Goal: Task Accomplishment & Management: Manage account settings

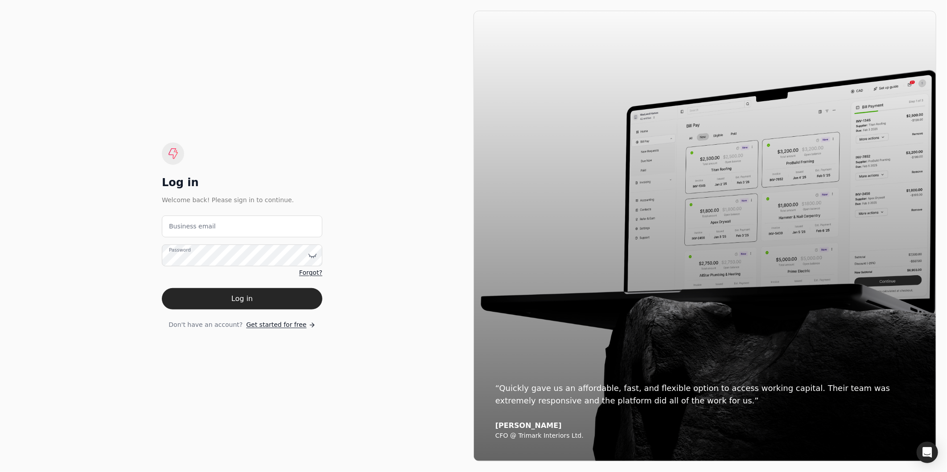
click at [185, 226] on label "Business email" at bounding box center [192, 226] width 47 height 9
click at [185, 226] on email "Business email" at bounding box center [242, 227] width 160 height 22
type email "amabelle.dizon@crystalcreekhomes.ca"
click at [189, 254] on label "Password" at bounding box center [180, 250] width 22 height 7
click at [162, 288] on button "Log in" at bounding box center [242, 298] width 160 height 21
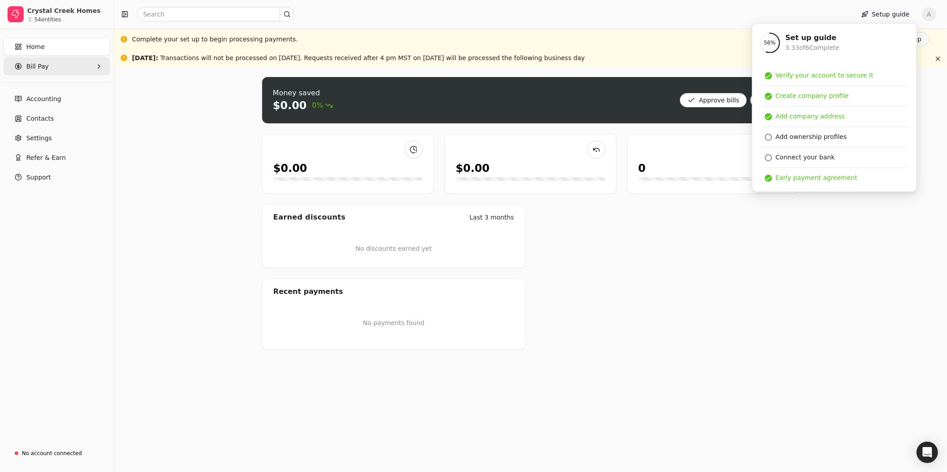
click at [92, 68] on Pay "Bill Pay" at bounding box center [57, 67] width 107 height 18
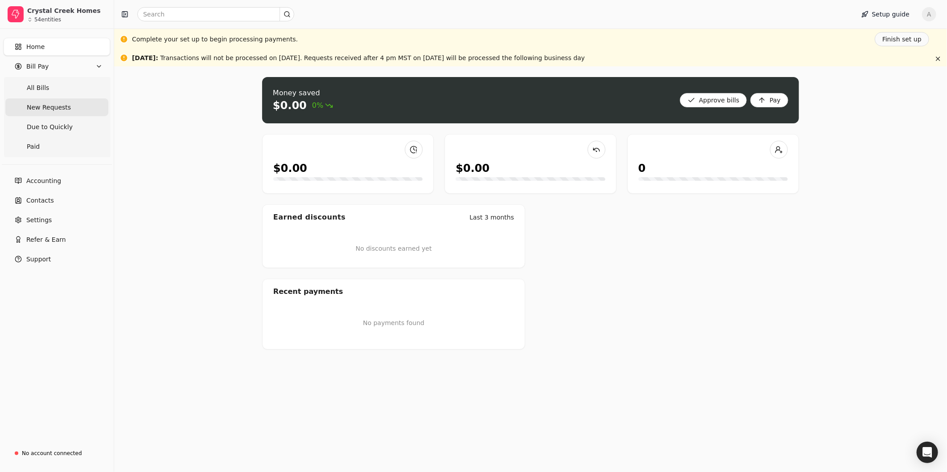
click at [41, 108] on span "New Requests" at bounding box center [49, 107] width 44 height 9
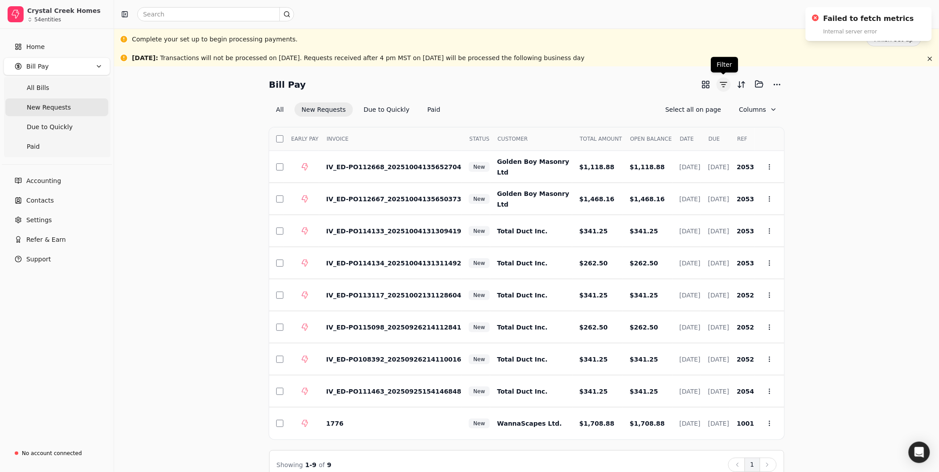
click at [727, 85] on button "button" at bounding box center [724, 85] width 14 height 14
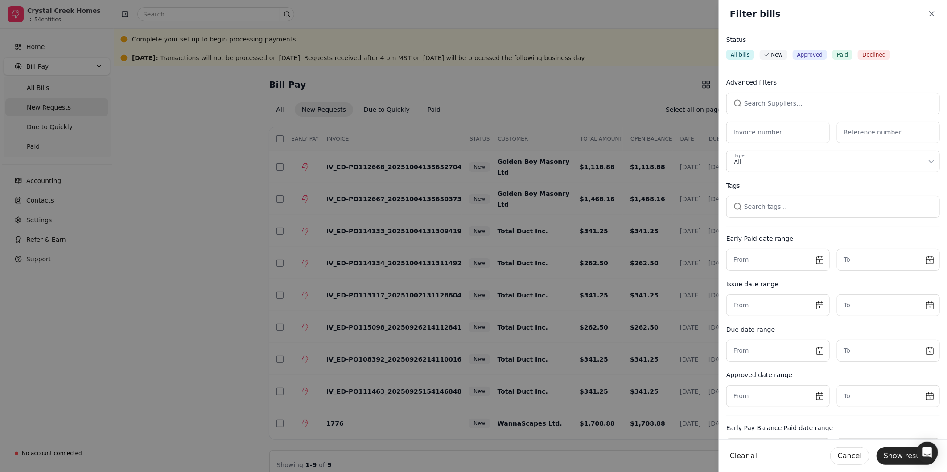
click at [783, 108] on button "button" at bounding box center [833, 103] width 214 height 21
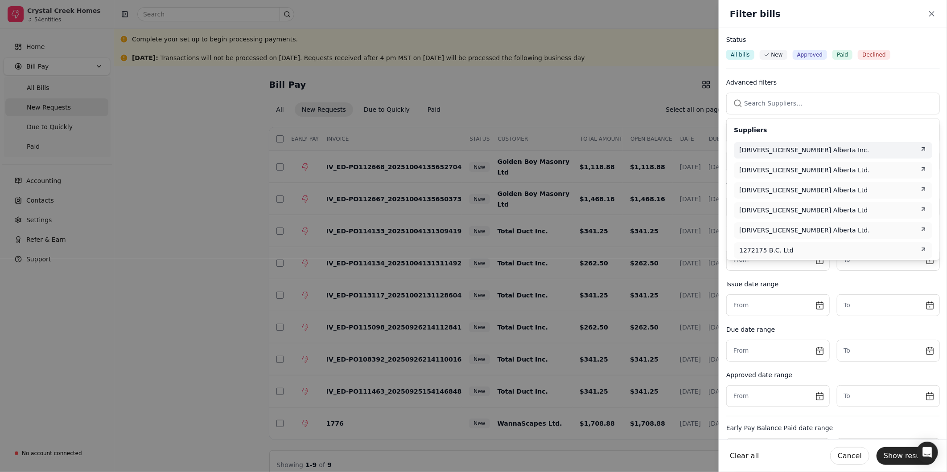
click at [778, 103] on button "button" at bounding box center [833, 103] width 214 height 21
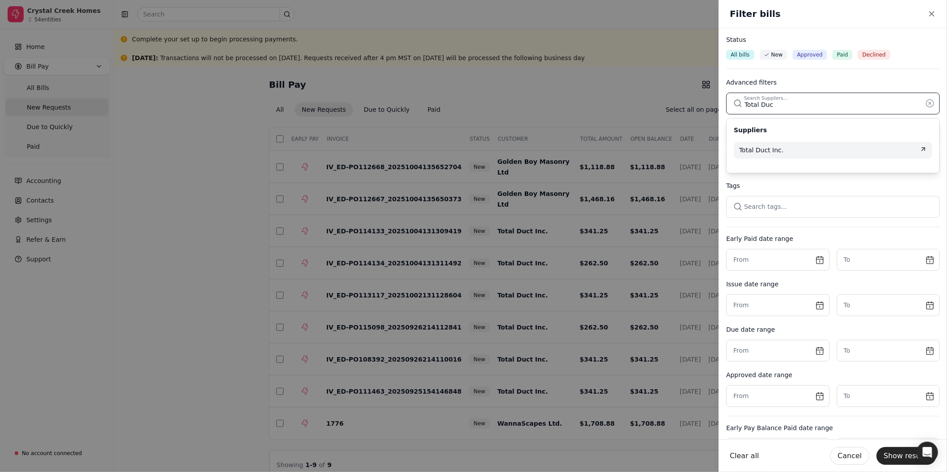
type input "Total Duc"
click at [794, 150] on div "Total Duct Inc." at bounding box center [833, 150] width 188 height 9
click at [898, 460] on button "Show results" at bounding box center [906, 457] width 60 height 18
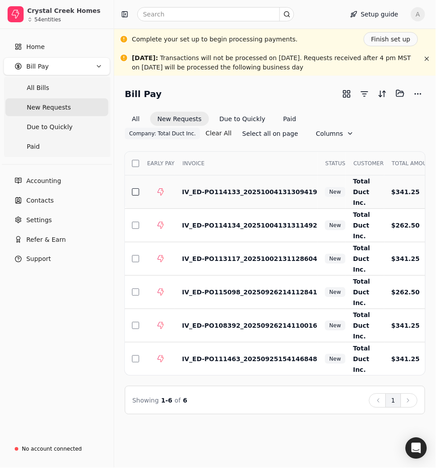
click at [136, 192] on button "button" at bounding box center [135, 192] width 7 height 7
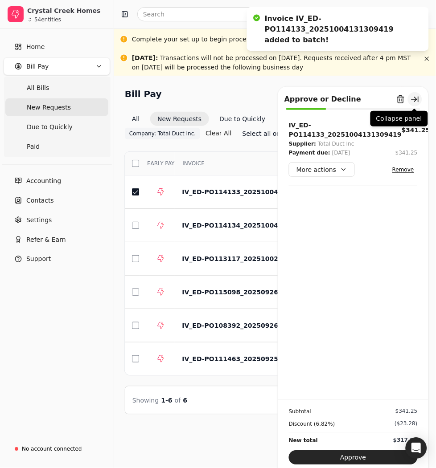
click at [415, 100] on button "button" at bounding box center [415, 99] width 14 height 14
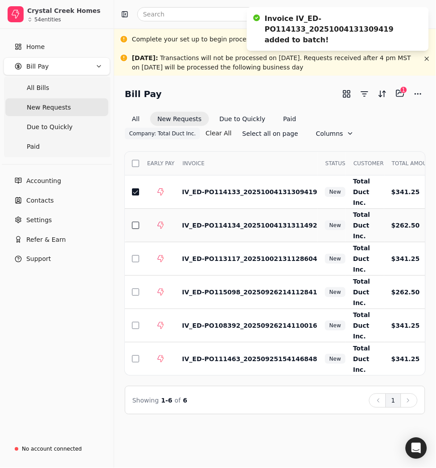
click at [132, 225] on button "button" at bounding box center [135, 225] width 7 height 7
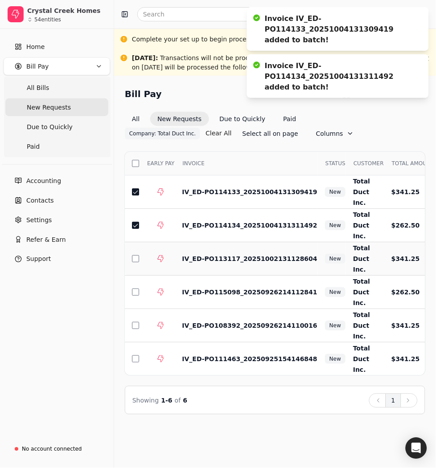
click at [140, 260] on td at bounding box center [157, 258] width 35 height 33
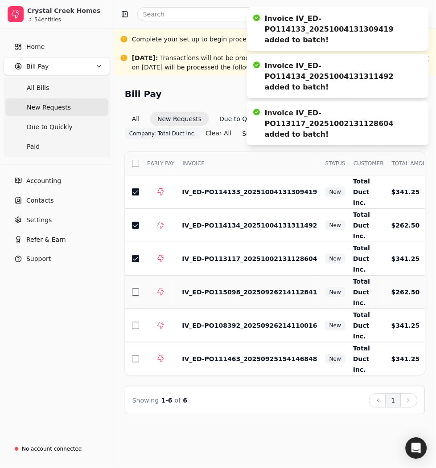
click at [136, 289] on button "button" at bounding box center [135, 292] width 7 height 7
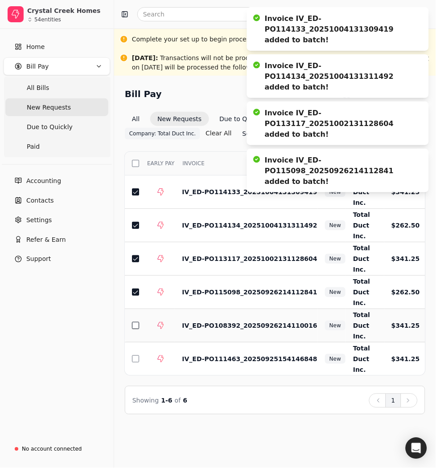
click at [135, 322] on button "button" at bounding box center [135, 325] width 7 height 7
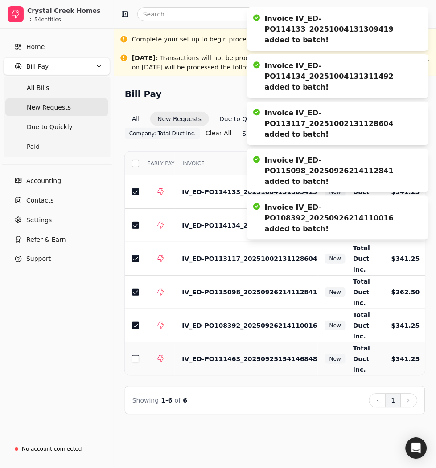
click at [136, 356] on button "button" at bounding box center [135, 359] width 7 height 7
drag, startPoint x: 64, startPoint y: 310, endPoint x: 123, endPoint y: 268, distance: 72.2
click at [64, 310] on div "Home Bill Pay All Bills New Requests Due to Quickly Paid Accounting Contacts Se…" at bounding box center [57, 233] width 114 height 409
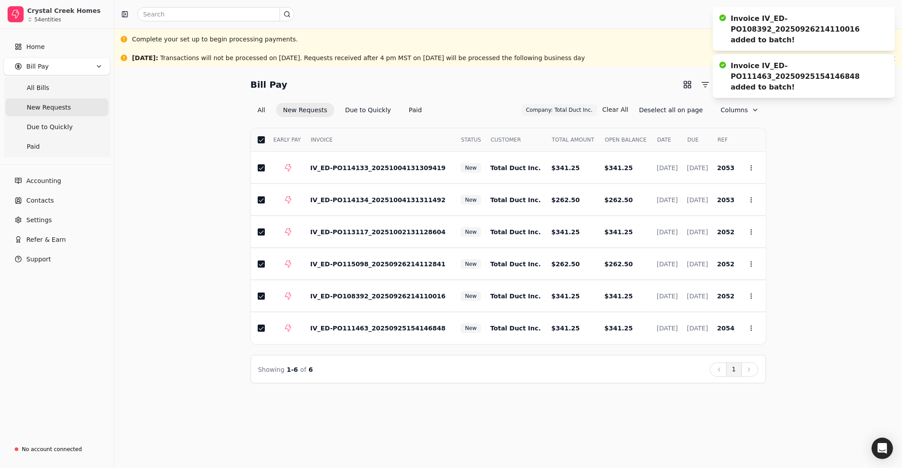
drag, startPoint x: 827, startPoint y: 213, endPoint x: 776, endPoint y: 195, distance: 53.9
click at [829, 213] on div "Bill Pay Selected items: 6 6 All New Requests Due to Quickly Paid Company: Tota…" at bounding box center [508, 230] width 766 height 307
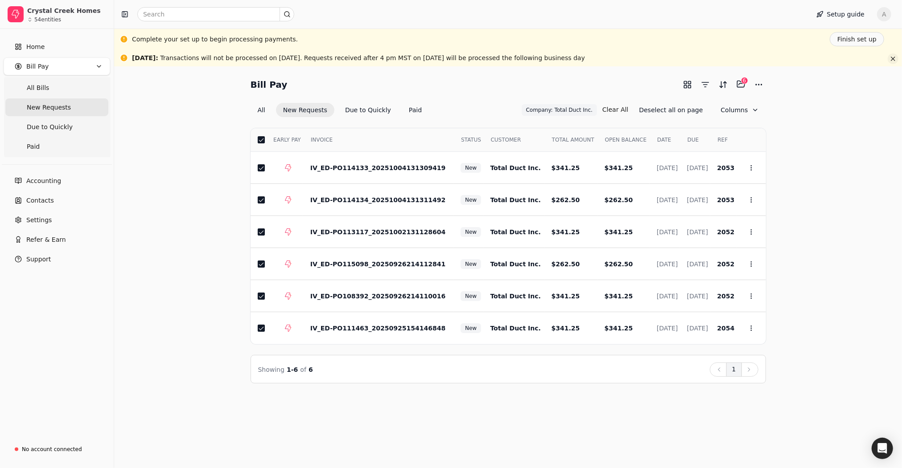
click at [892, 60] on button "button" at bounding box center [892, 58] width 11 height 11
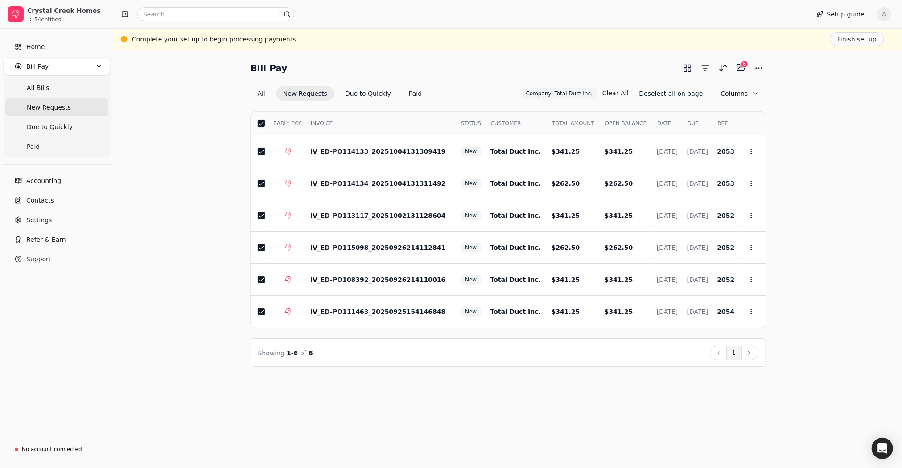
click at [262, 125] on button "button" at bounding box center [261, 123] width 7 height 7
click at [261, 127] on th "Select" at bounding box center [259, 124] width 16 height 24
click at [259, 123] on button "button" at bounding box center [261, 123] width 7 height 7
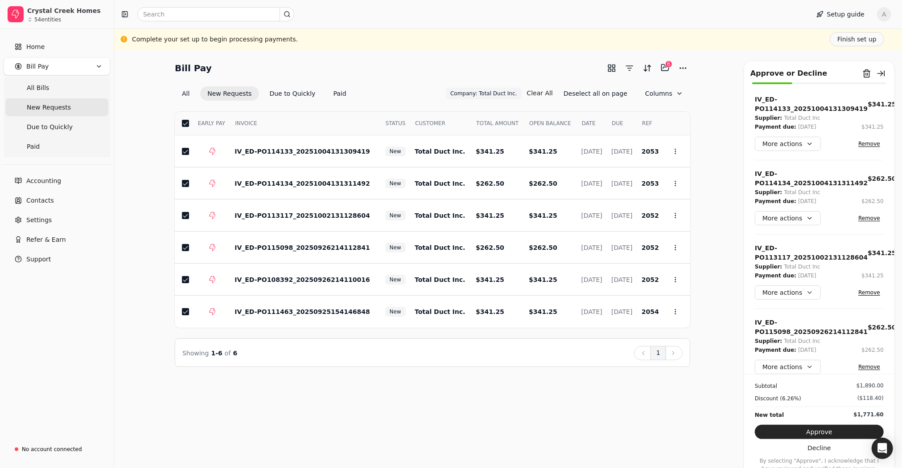
click at [848, 386] on div "Subtotal $1,890.00" at bounding box center [819, 386] width 129 height 9
click at [853, 427] on button "Approve" at bounding box center [819, 432] width 129 height 14
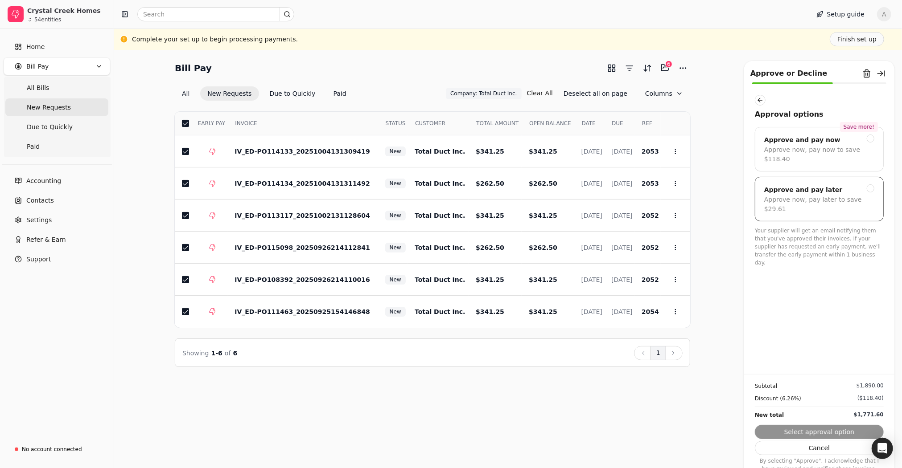
click at [871, 185] on div at bounding box center [871, 189] width 8 height 8
click at [830, 434] on button "Submit approval" at bounding box center [819, 432] width 129 height 14
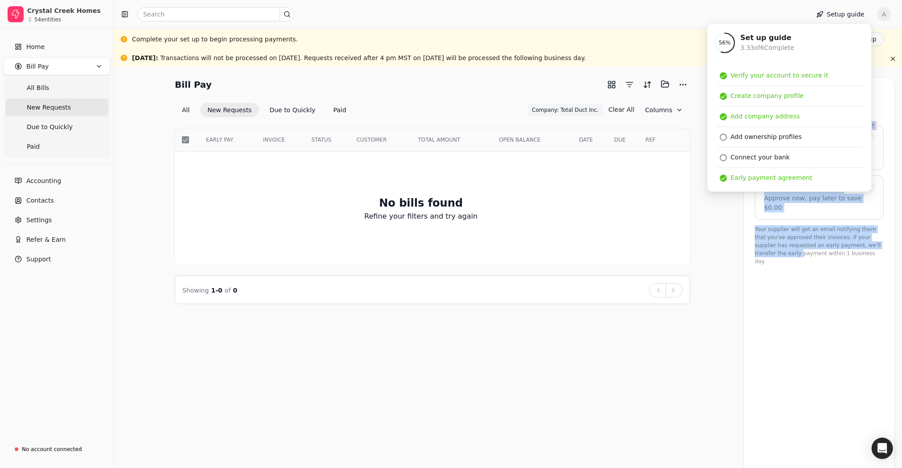
drag, startPoint x: 744, startPoint y: 237, endPoint x: 736, endPoint y: 239, distance: 7.9
click at [736, 239] on div "Bill Pay Selected items: 0 All New Requests Due to Quickly Paid Company: Total …" at bounding box center [508, 190] width 766 height 227
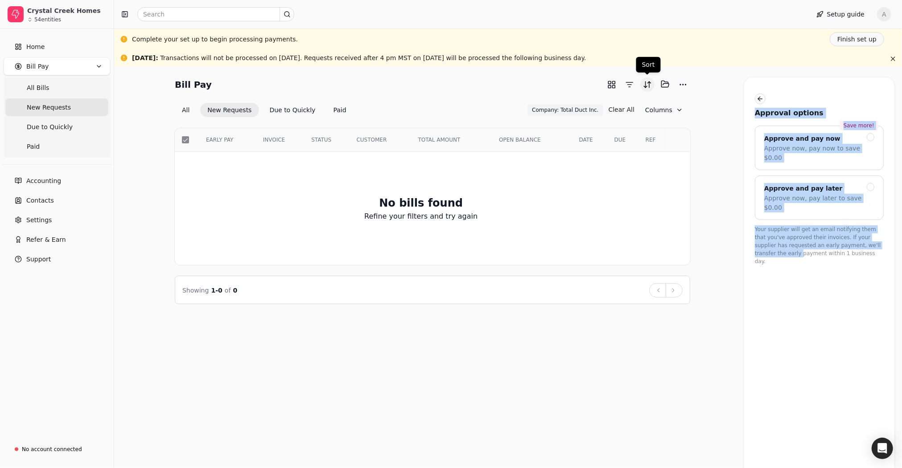
click at [643, 87] on button "Sort" at bounding box center [647, 85] width 14 height 14
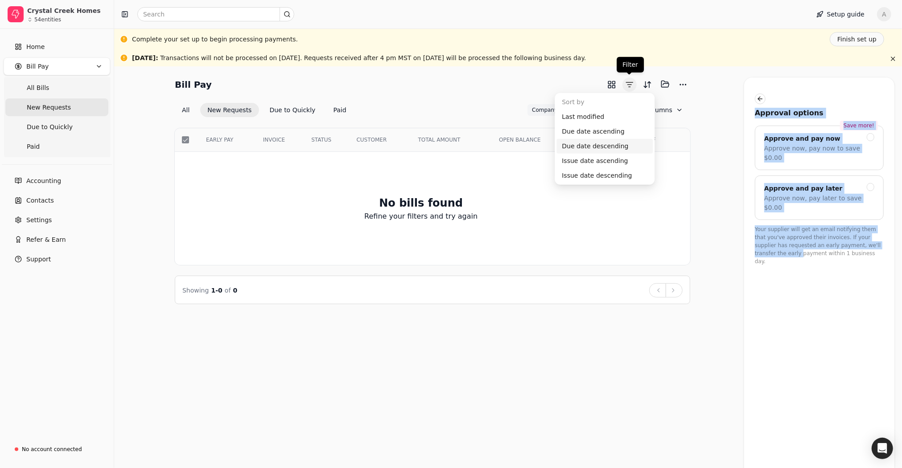
click at [627, 87] on button "button" at bounding box center [629, 85] width 14 height 14
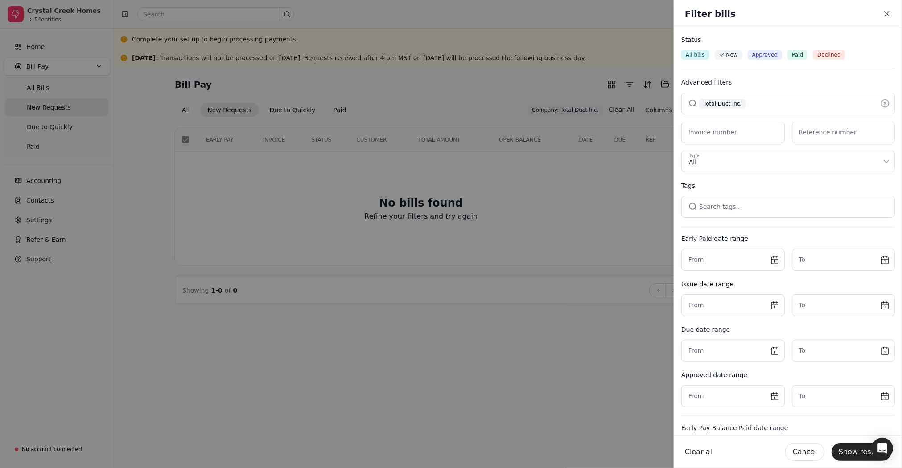
click at [750, 112] on button "button" at bounding box center [788, 103] width 214 height 21
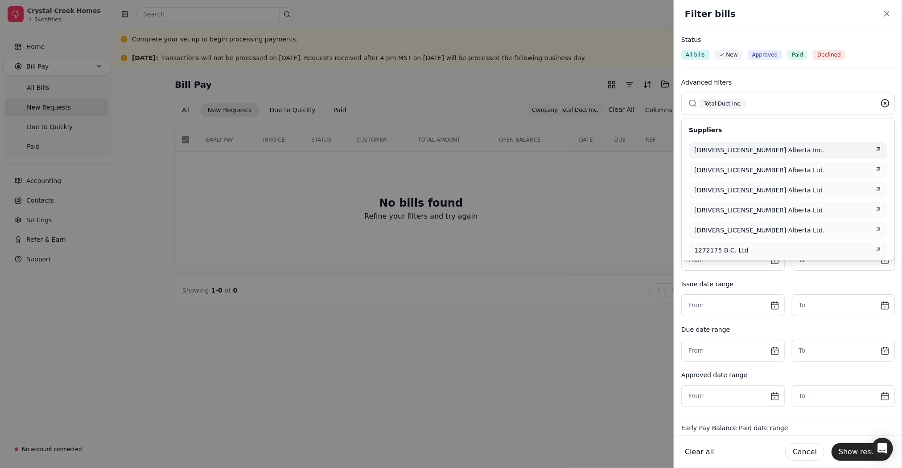
click at [880, 106] on icon at bounding box center [884, 103] width 9 height 9
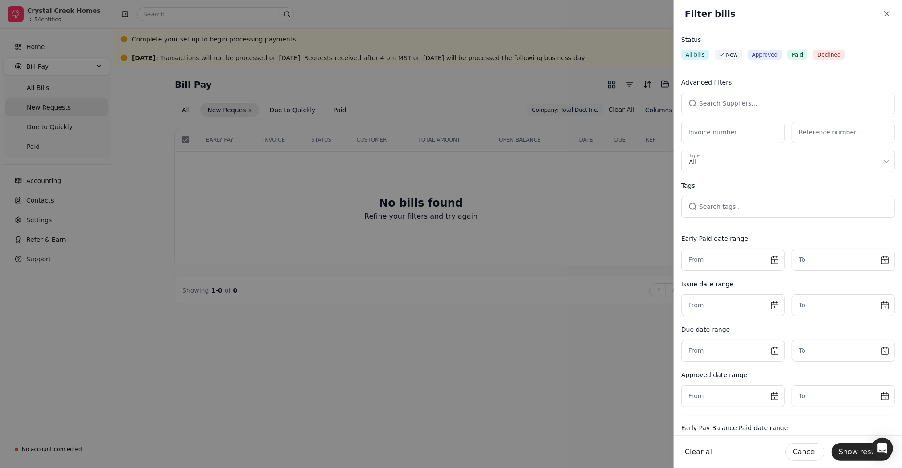
click at [773, 103] on button "button" at bounding box center [788, 103] width 214 height 21
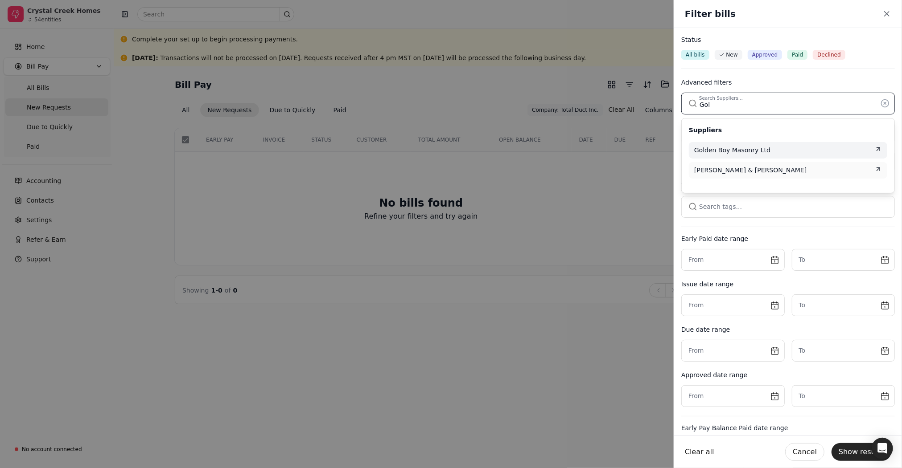
type input "Gol"
click at [742, 152] on span "Golden Boy Masonry Ltd" at bounding box center [732, 150] width 76 height 9
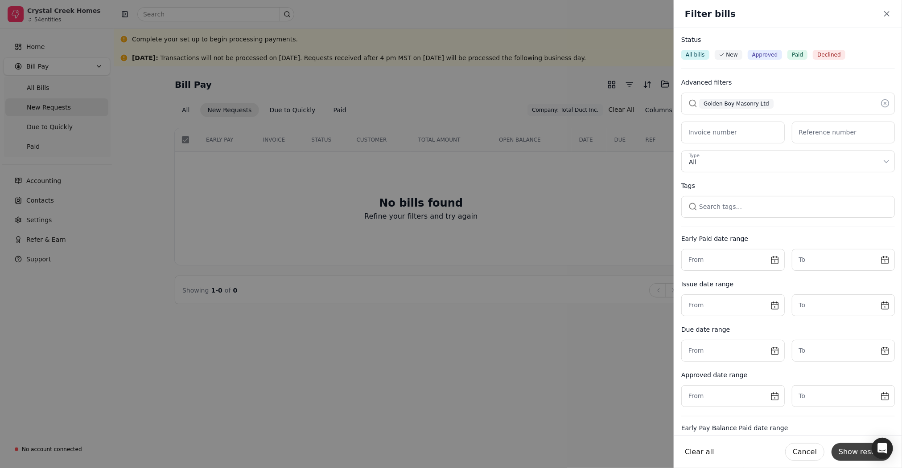
click at [861, 451] on button "Show results" at bounding box center [861, 453] width 60 height 18
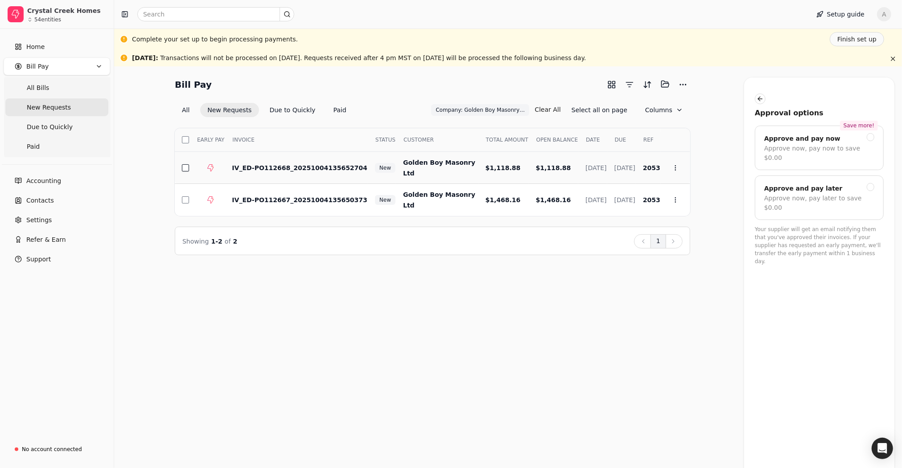
click at [188, 170] on div at bounding box center [185, 167] width 7 height 7
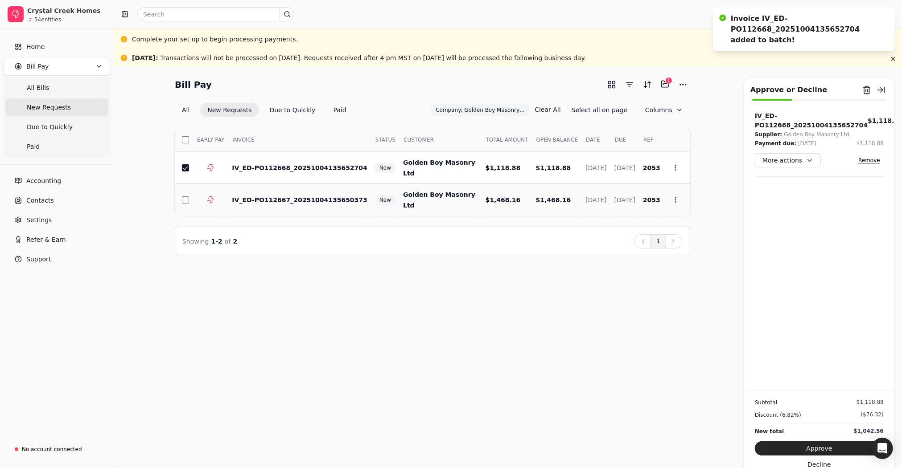
click at [190, 194] on td at bounding box center [206, 200] width 35 height 32
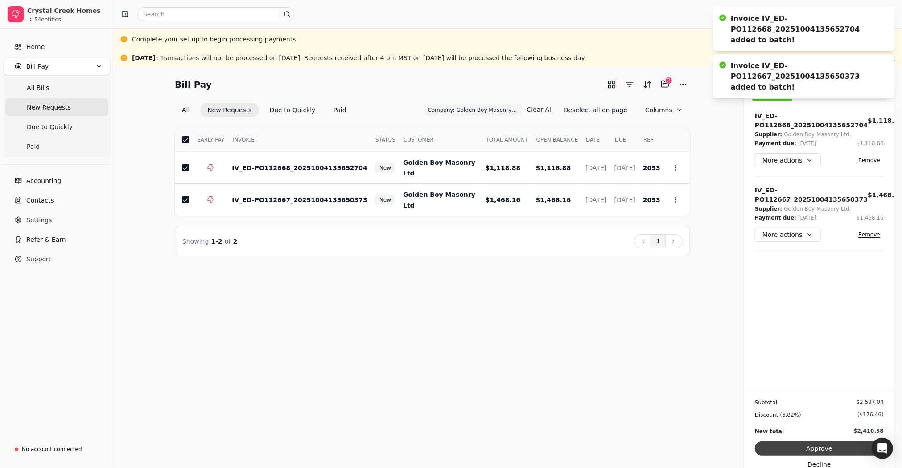
click at [826, 448] on button "Approve" at bounding box center [819, 449] width 129 height 14
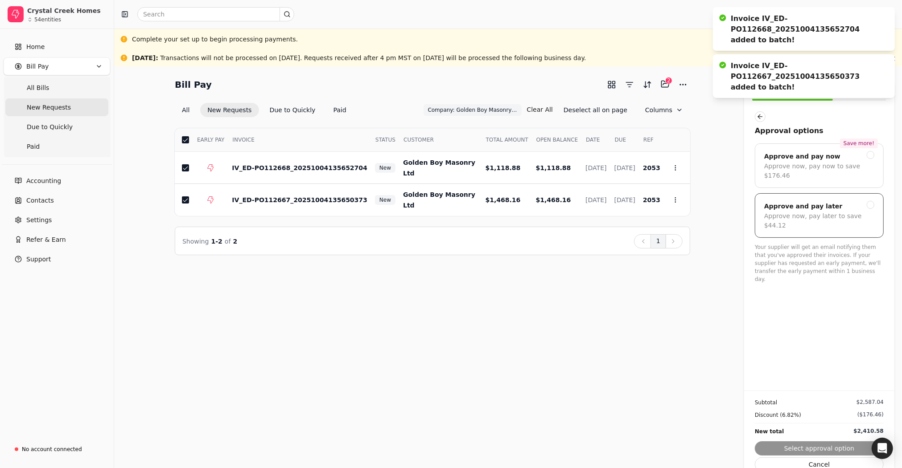
click at [814, 212] on div "Approve now, pay later to save $44.12" at bounding box center [819, 221] width 110 height 19
click at [834, 446] on button "Submit approval" at bounding box center [819, 449] width 129 height 14
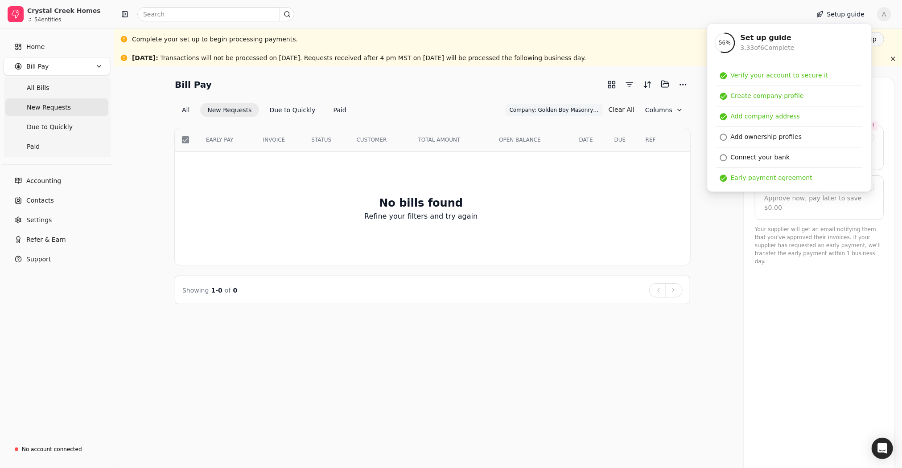
click at [734, 333] on div "Bill Pay Selected items: 0 All New Requests Due to Quickly Paid Company: Golden…" at bounding box center [508, 267] width 788 height 402
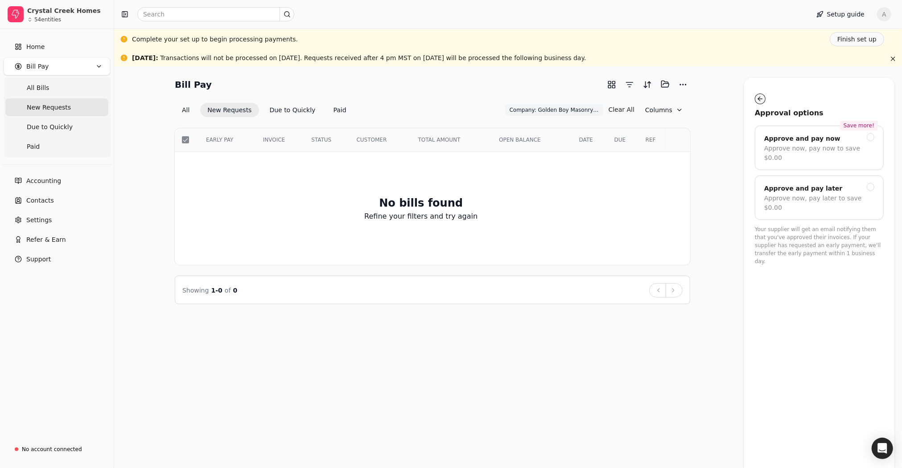
click at [760, 103] on button "button" at bounding box center [760, 99] width 11 height 11
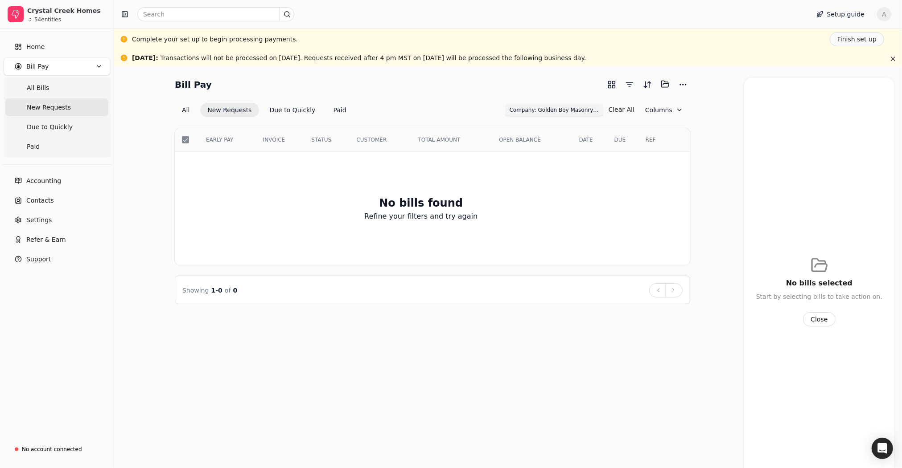
click at [587, 108] on span "Company: Golden Boy Masonry Ltd" at bounding box center [553, 110] width 89 height 8
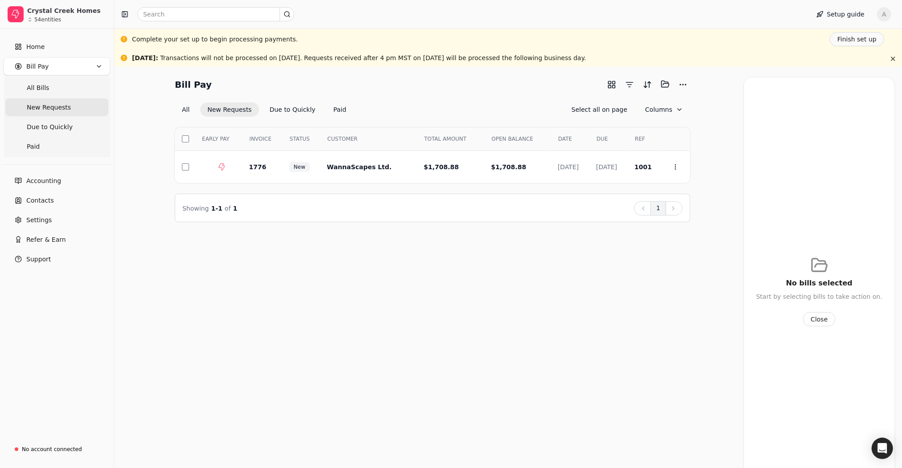
click at [566, 277] on div "Bill Pay Selected items: 0 All New Requests Due to Quickly Paid Select all on p…" at bounding box center [508, 267] width 788 height 402
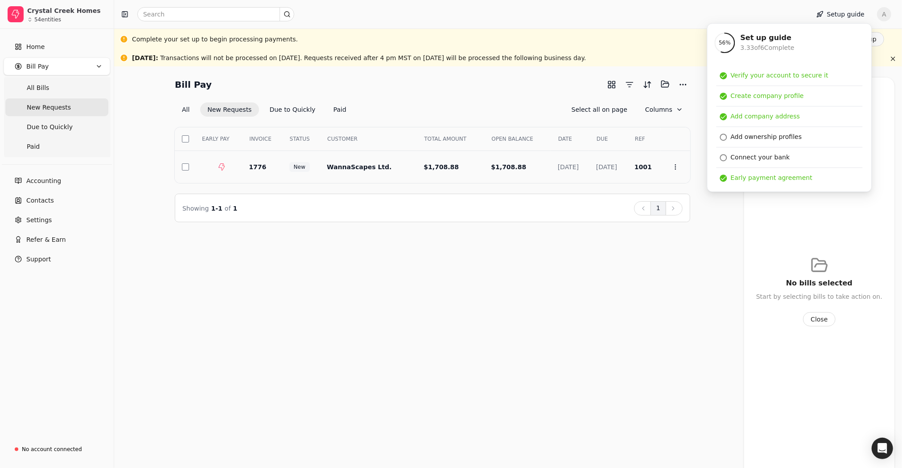
click at [189, 165] on div at bounding box center [188, 167] width 12 height 7
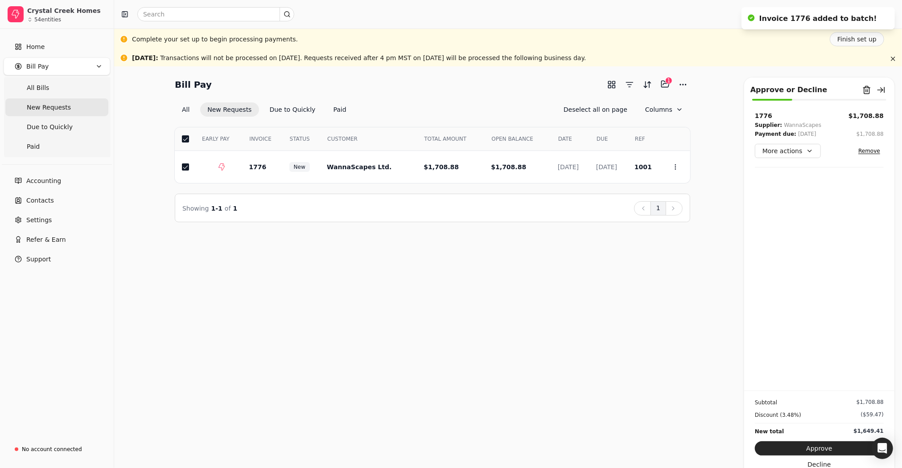
click at [819, 445] on button "Approve" at bounding box center [819, 449] width 129 height 14
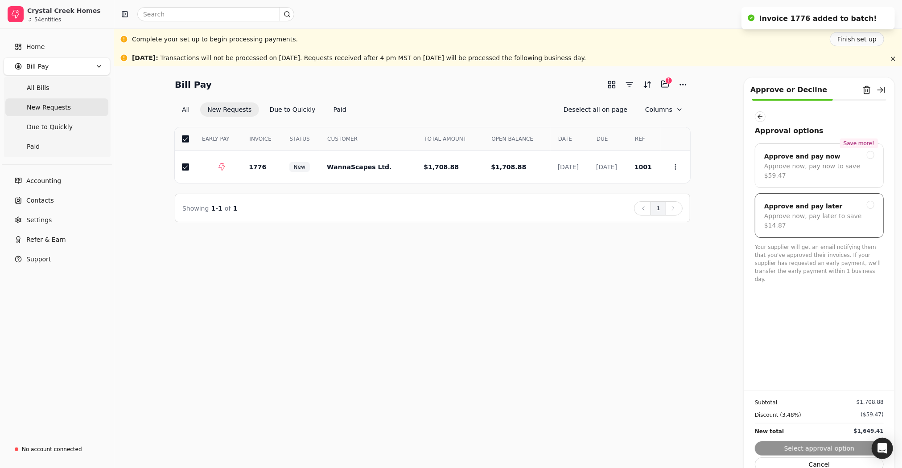
click at [848, 212] on div "Approve now, pay later to save $14.87" at bounding box center [819, 221] width 110 height 19
click at [827, 444] on button "Submit approval" at bounding box center [819, 449] width 129 height 14
